Goal: Information Seeking & Learning: Learn about a topic

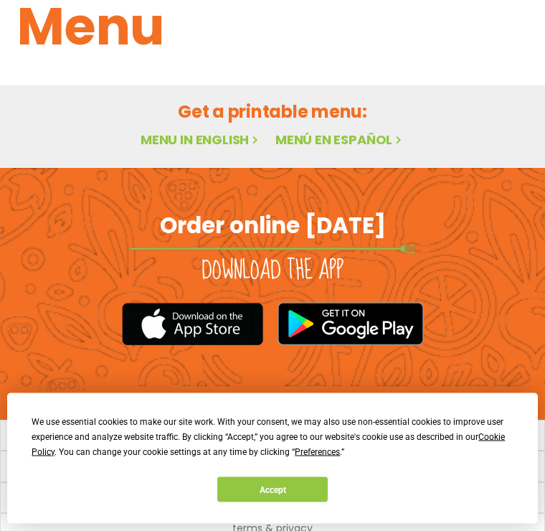
scroll to position [163, 0]
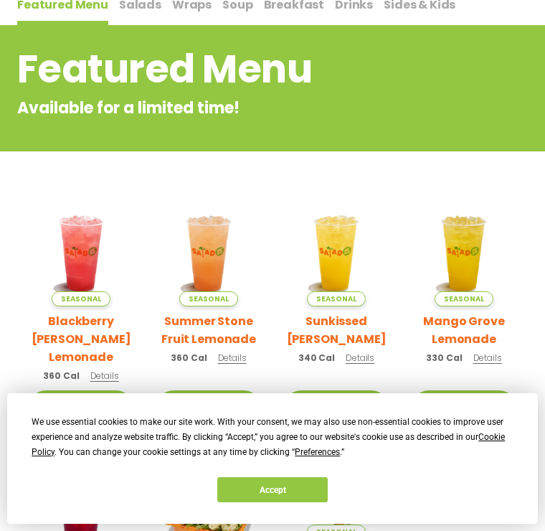
click at [272, 502] on button "Accept" at bounding box center [272, 489] width 110 height 25
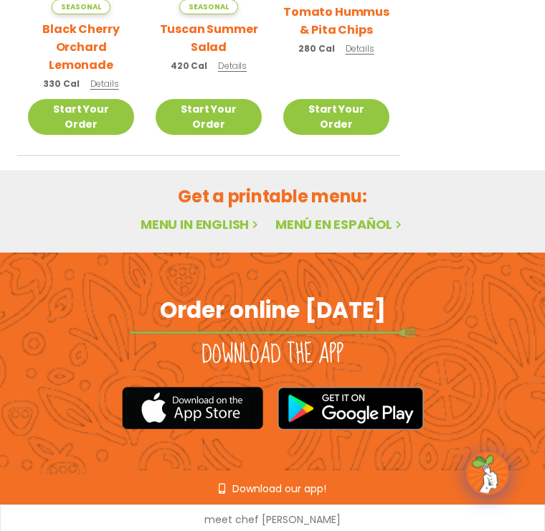
scroll to position [723, 0]
click at [256, 184] on h2 "Get a printable menu:" at bounding box center [272, 196] width 511 height 25
click at [283, 184] on h2 "Get a printable menu:" at bounding box center [272, 196] width 511 height 25
click at [210, 215] on link "Menu in English" at bounding box center [201, 224] width 121 height 18
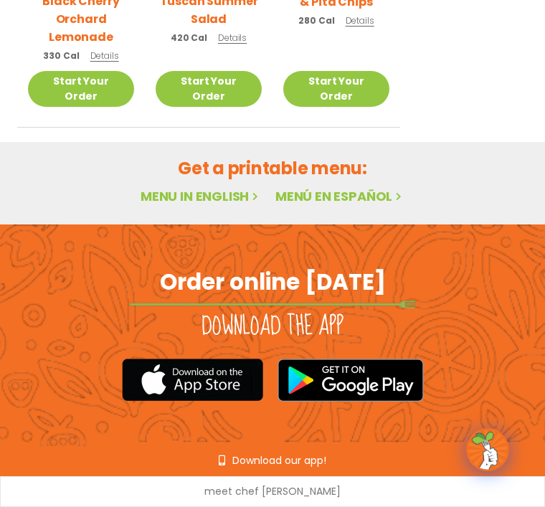
scroll to position [764, 0]
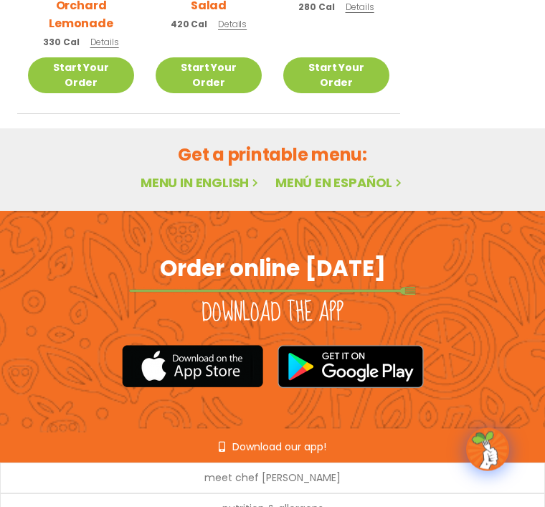
click at [197, 174] on link "Menu in English" at bounding box center [201, 183] width 121 height 18
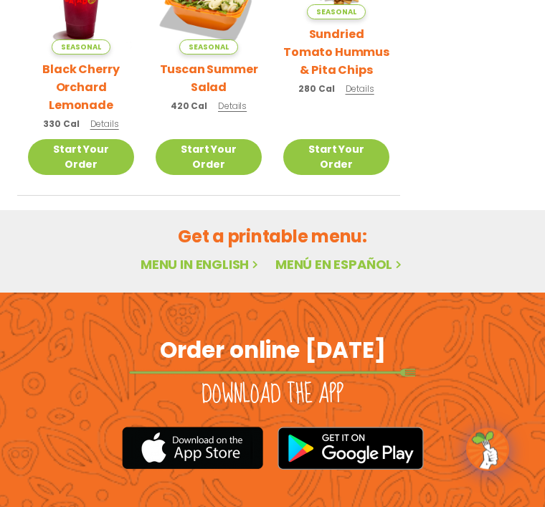
scroll to position [686, 0]
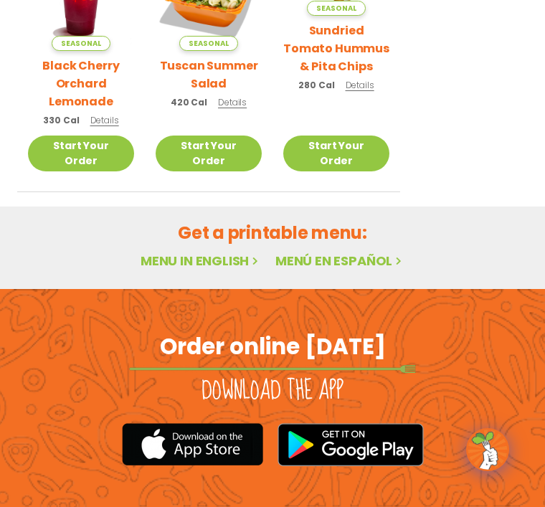
click at [194, 252] on link "Menu in English" at bounding box center [201, 261] width 121 height 18
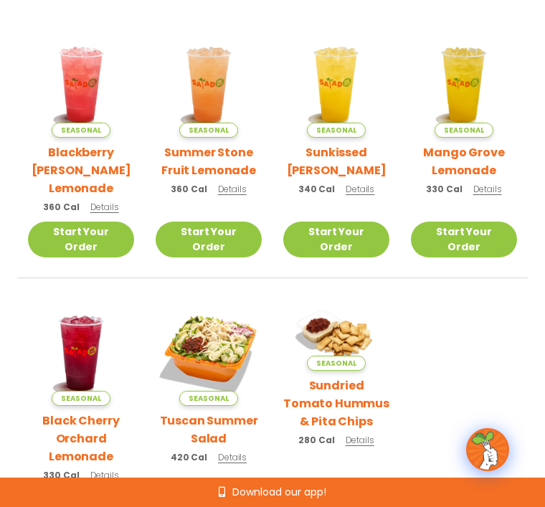
scroll to position [0, 0]
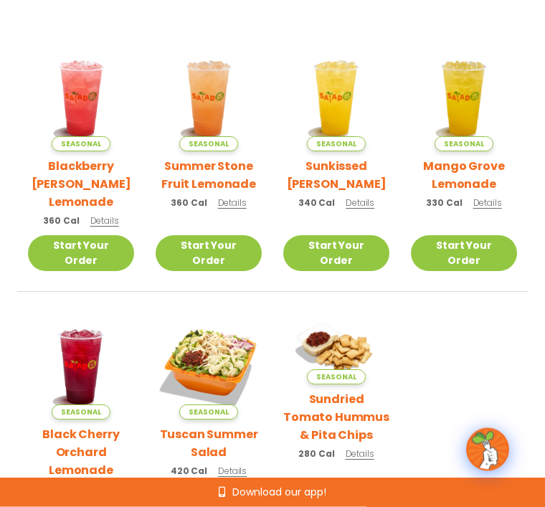
scroll to position [275, 0]
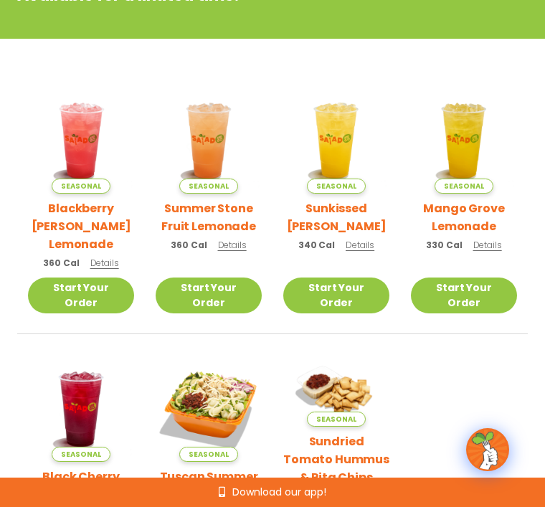
click at [210, 401] on img at bounding box center [209, 409] width 106 height 106
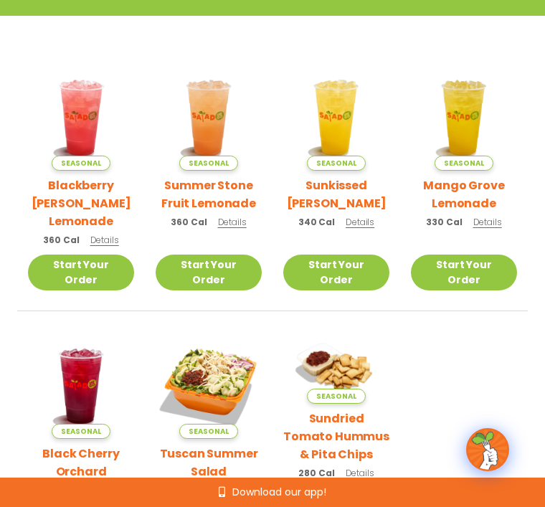
scroll to position [0, 0]
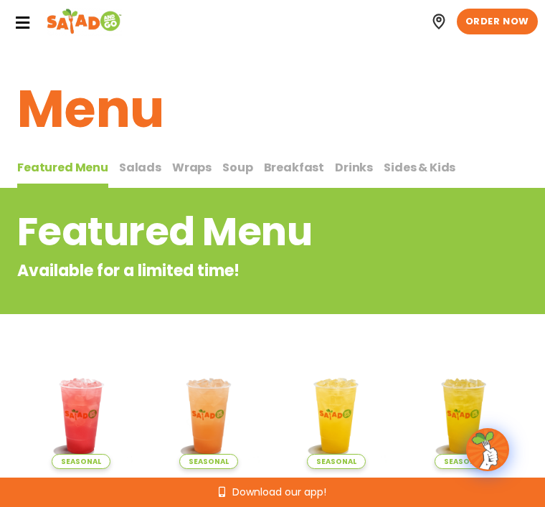
click at [138, 169] on span "Salads" at bounding box center [140, 167] width 42 height 16
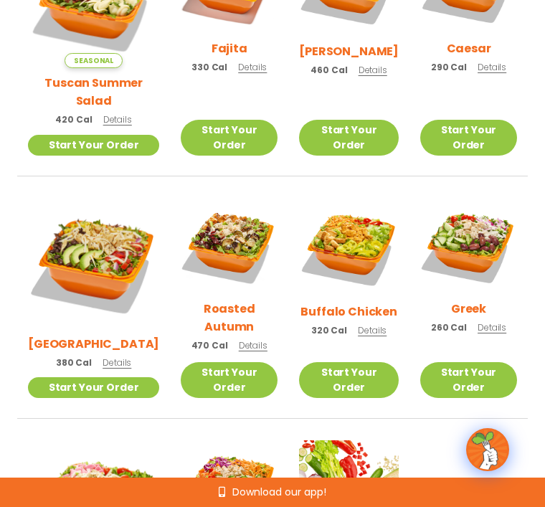
scroll to position [519, 0]
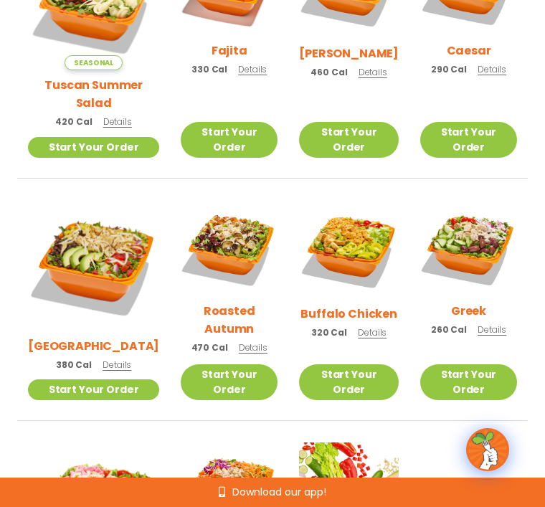
click at [333, 454] on img at bounding box center [349, 493] width 100 height 100
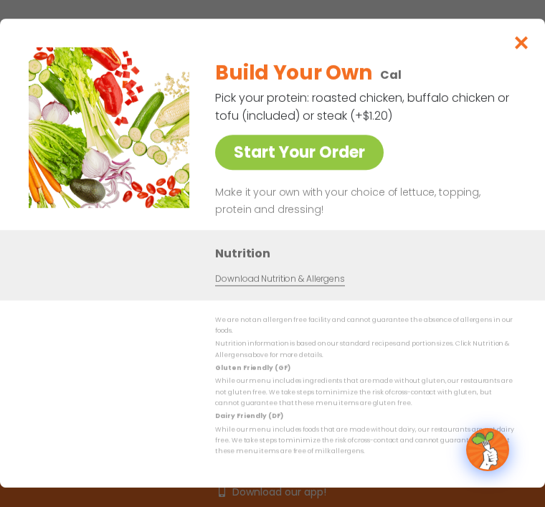
scroll to position [0, 0]
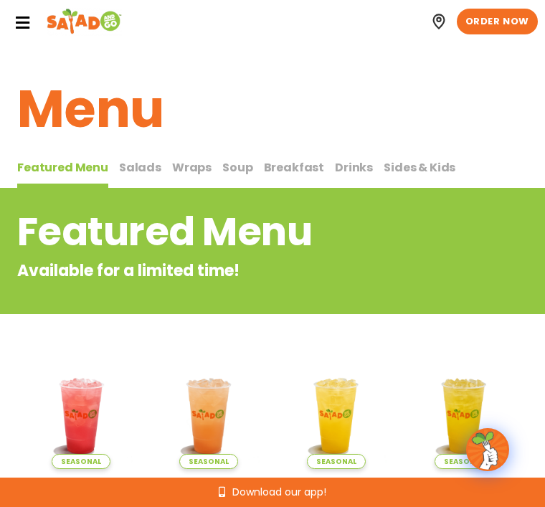
click at [140, 162] on span "Salads" at bounding box center [140, 167] width 42 height 16
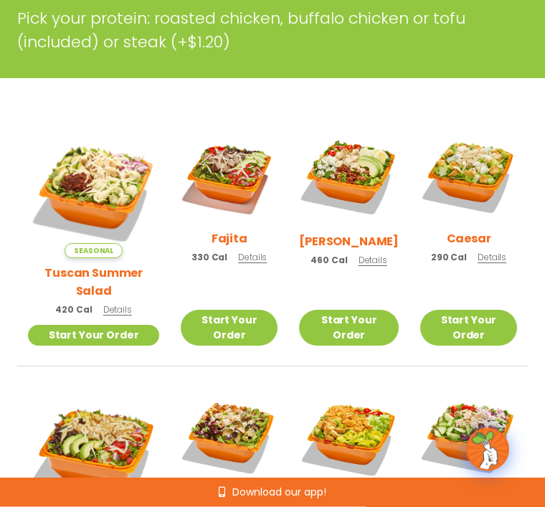
scroll to position [404, 0]
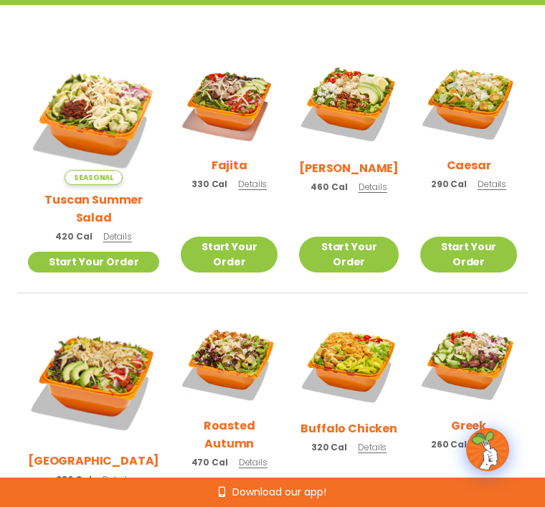
click at [90, 118] on img at bounding box center [93, 119] width 131 height 131
click at [214, 97] on img at bounding box center [229, 102] width 97 height 97
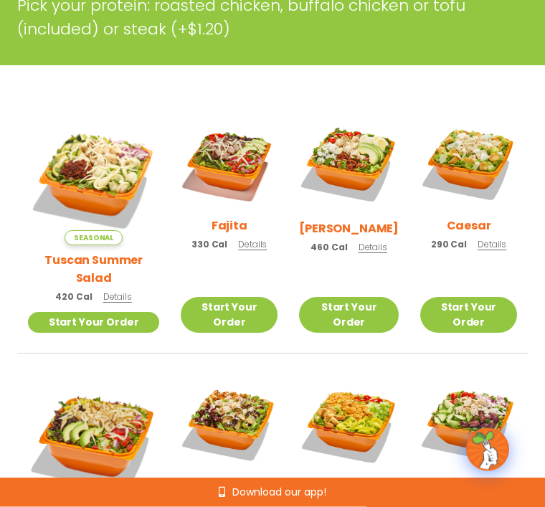
scroll to position [400, 0]
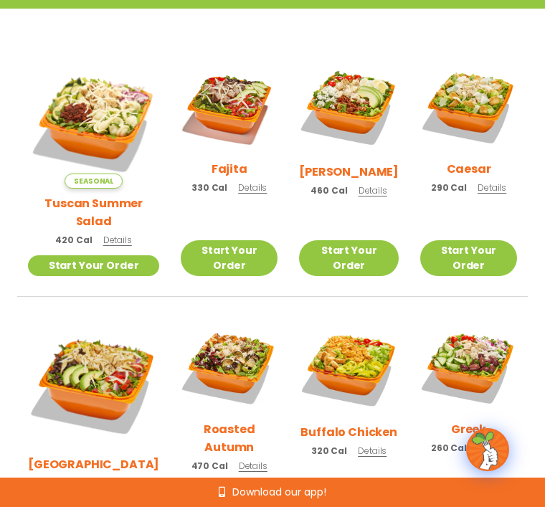
click at [101, 111] on img at bounding box center [93, 122] width 131 height 131
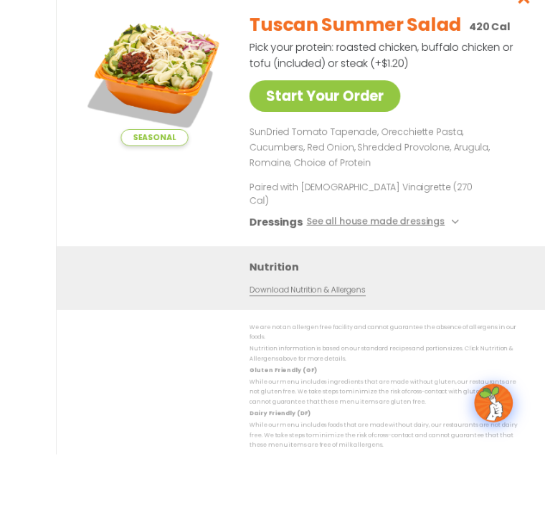
scroll to position [333, 0]
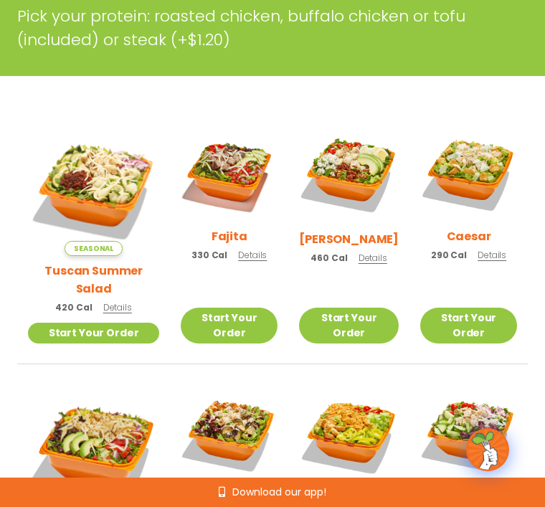
click at [343, 178] on img at bounding box center [349, 175] width 100 height 100
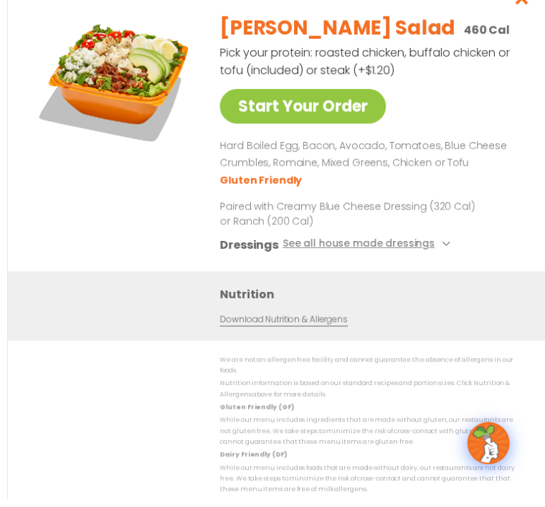
scroll to position [156, 0]
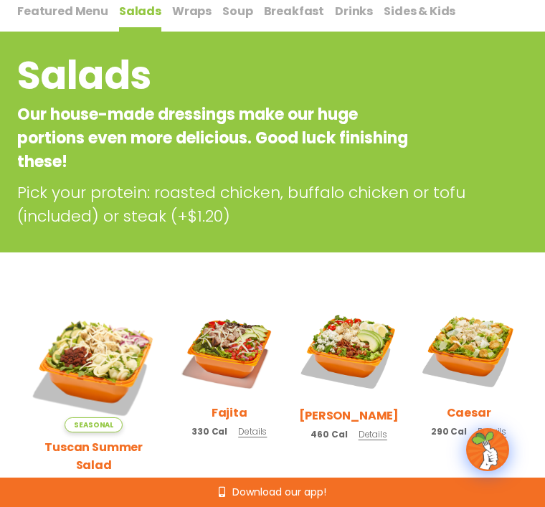
click at [468, 351] on img at bounding box center [468, 349] width 97 height 97
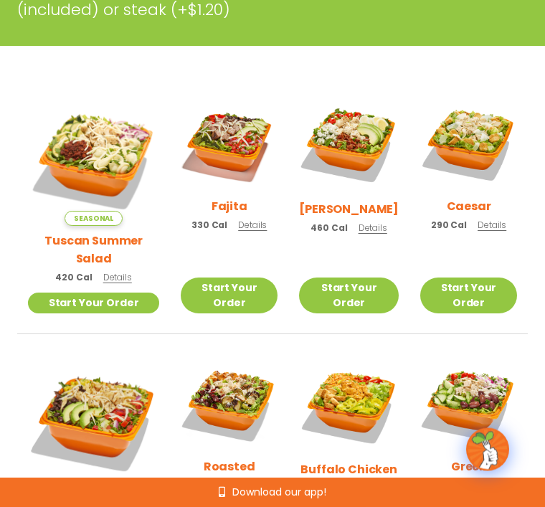
scroll to position [363, 0]
click at [220, 380] on img at bounding box center [229, 404] width 97 height 97
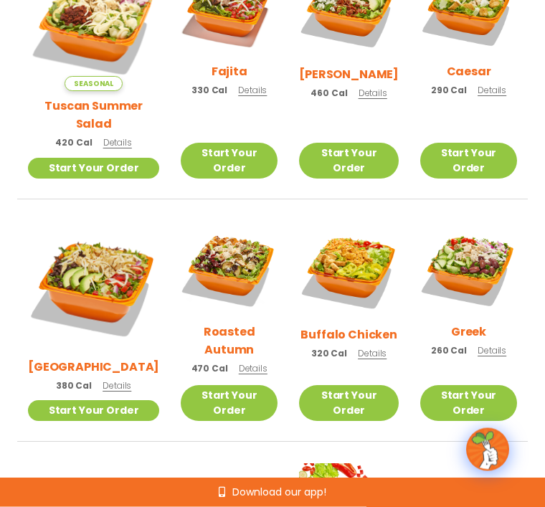
scroll to position [501, 0]
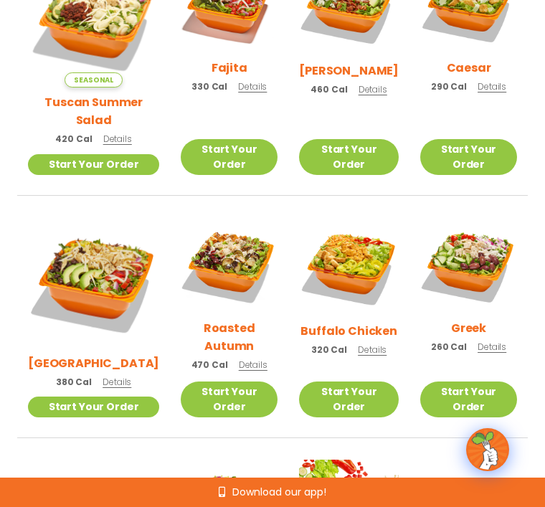
click at [350, 237] on img at bounding box center [349, 267] width 100 height 100
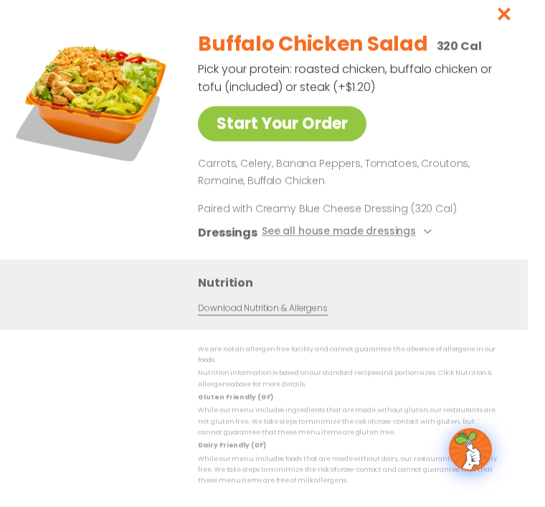
scroll to position [379, 0]
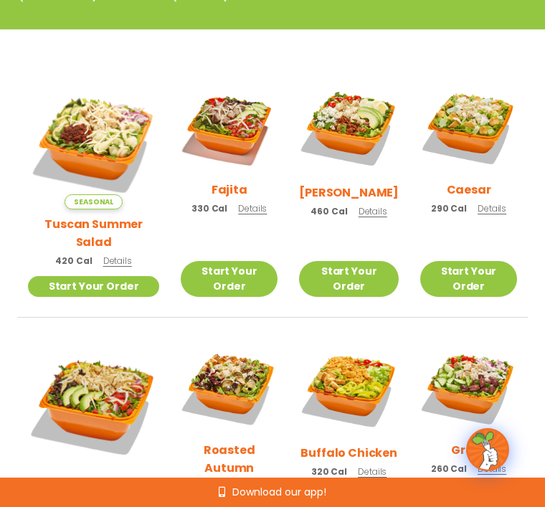
click at [467, 359] on img at bounding box center [468, 387] width 97 height 97
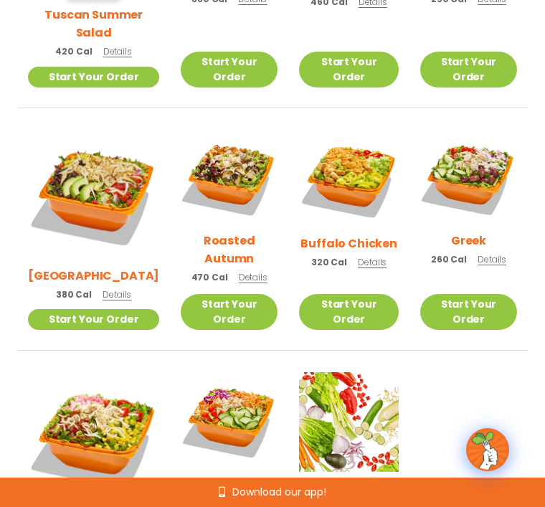
scroll to position [595, 0]
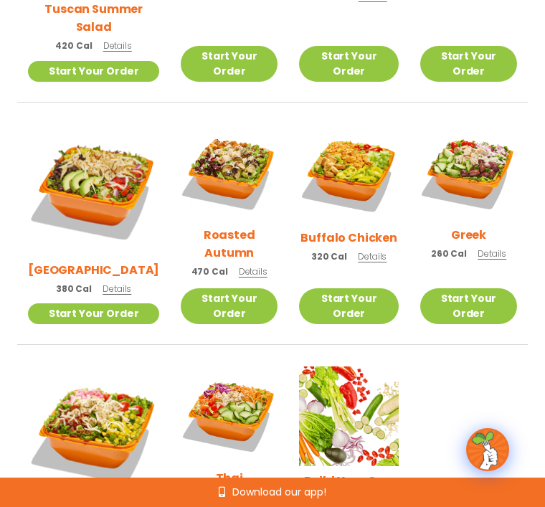
click at [348, 371] on img at bounding box center [349, 417] width 100 height 100
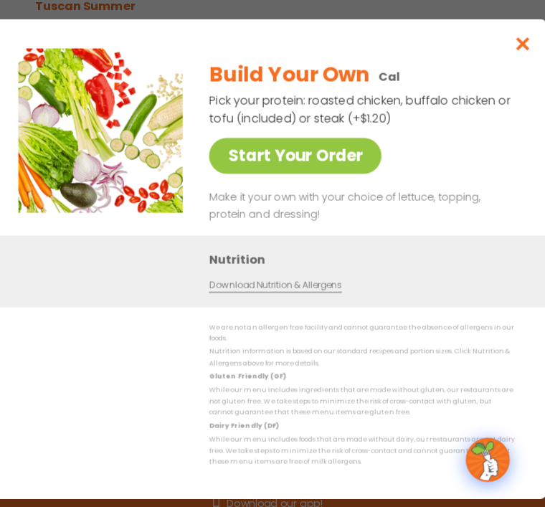
scroll to position [605, 0]
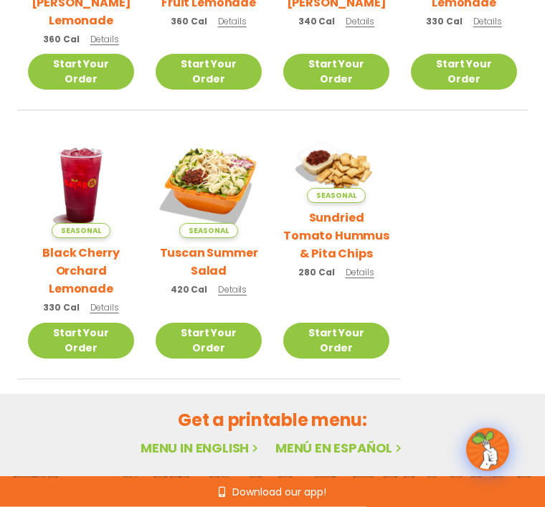
scroll to position [579, 0]
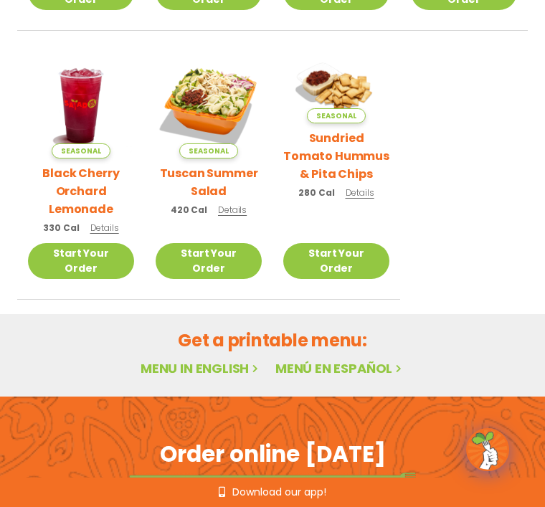
click at [200, 359] on link "Menu in English" at bounding box center [201, 368] width 121 height 18
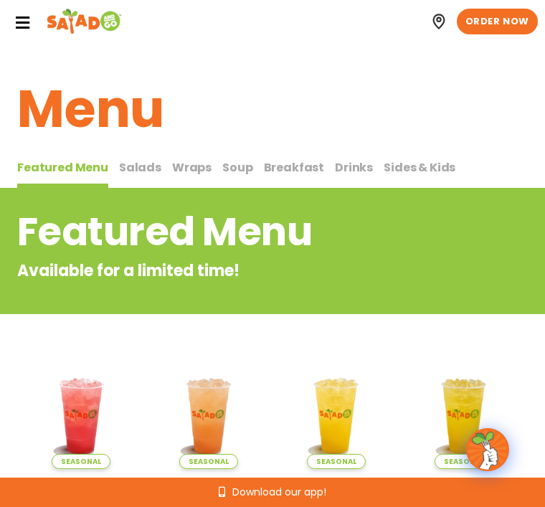
click at [142, 164] on span "Salads" at bounding box center [140, 167] width 42 height 16
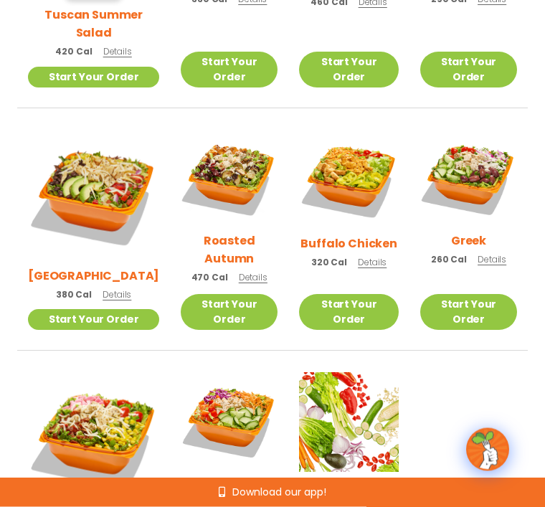
scroll to position [590, 0]
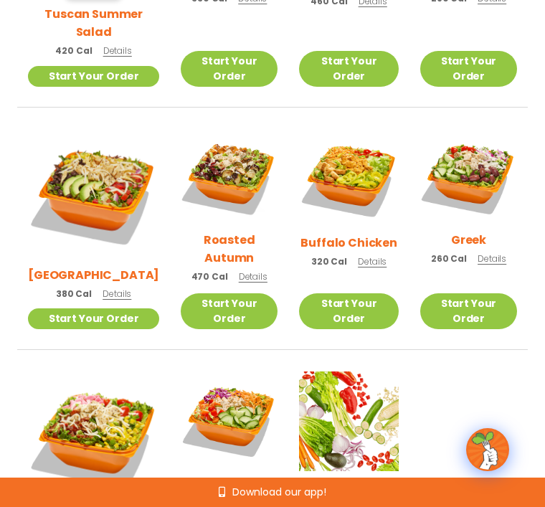
click at [224, 164] on img at bounding box center [229, 177] width 97 height 97
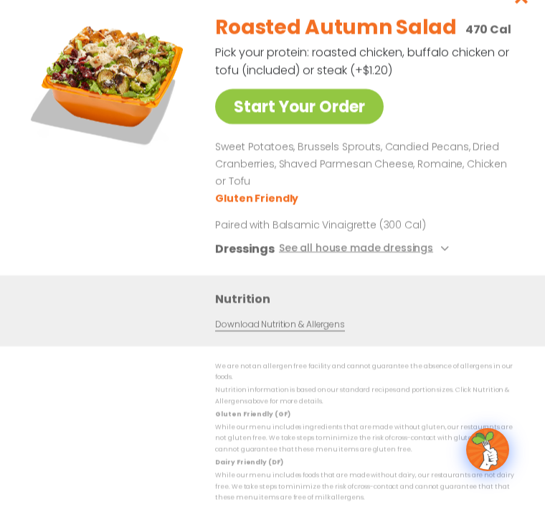
click at [347, 258] on button "See all house made dressings" at bounding box center [366, 249] width 174 height 18
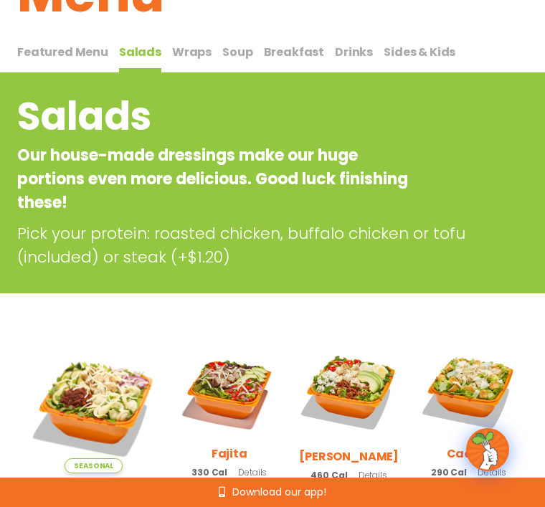
scroll to position [0, 0]
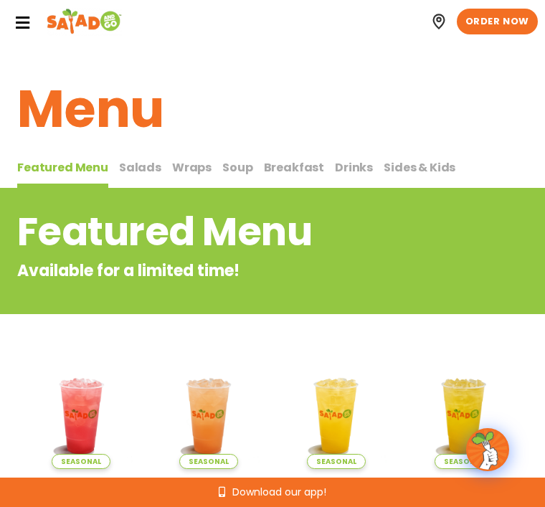
click at [141, 166] on span "Salads" at bounding box center [140, 167] width 42 height 16
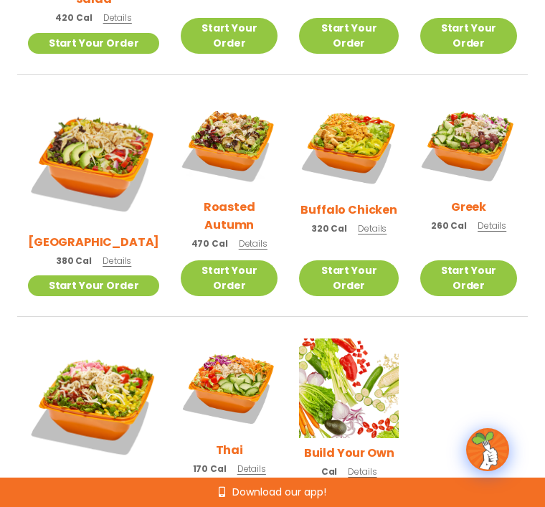
scroll to position [622, 0]
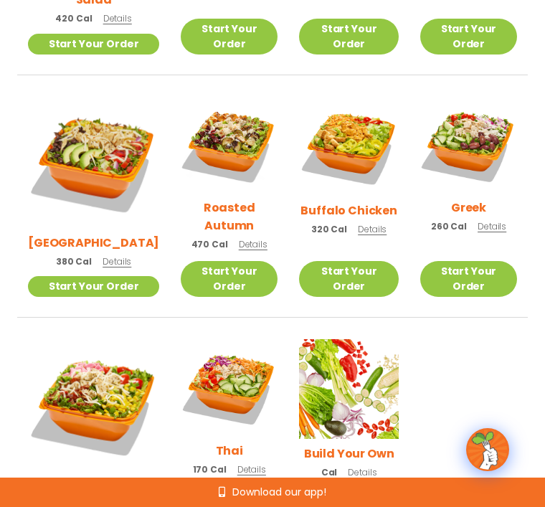
click at [213, 199] on h2 "Roasted Autumn" at bounding box center [229, 217] width 97 height 36
